Goal: Find specific page/section

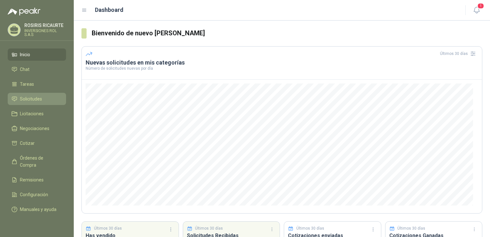
click at [37, 98] on span "Solicitudes" at bounding box center [31, 98] width 22 height 7
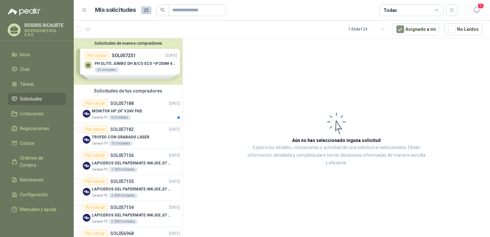
click at [228, 81] on article "Aún no has seleccionado niguna solicitud Explora los detalles, cotizaciones y a…" at bounding box center [336, 138] width 307 height 201
click at [132, 62] on div "Solicitudes de nuevos compradores Por cotizar SOL057251 [DATE] PH ELITE JUMBO D…" at bounding box center [128, 61] width 109 height 46
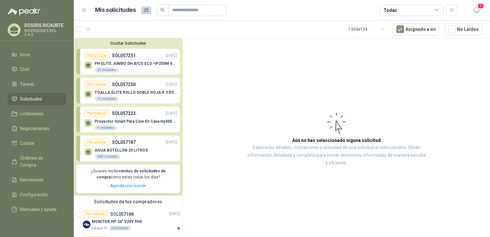
click at [124, 99] on div "TOALLA ELITE ROLLO DOBLE HOJA X 3 ROLLOS 25 Unidades" at bounding box center [136, 96] width 82 height 12
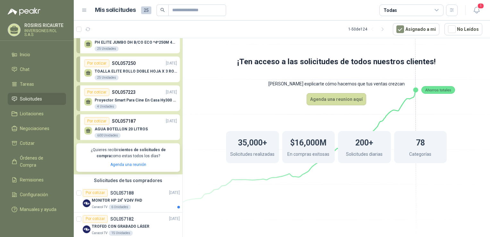
scroll to position [32, 0]
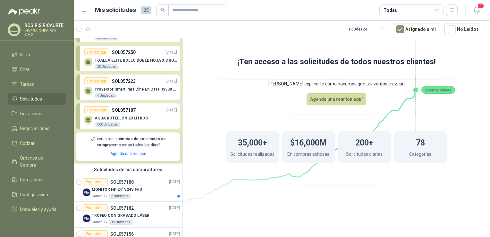
click at [144, 124] on div "AGUA BOTELLON 20 LITROS 600 Unidades" at bounding box center [130, 120] width 93 height 13
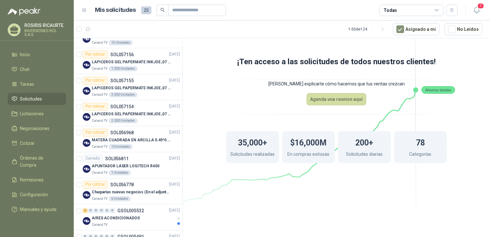
scroll to position [192, 0]
